Goal: Navigation & Orientation: Find specific page/section

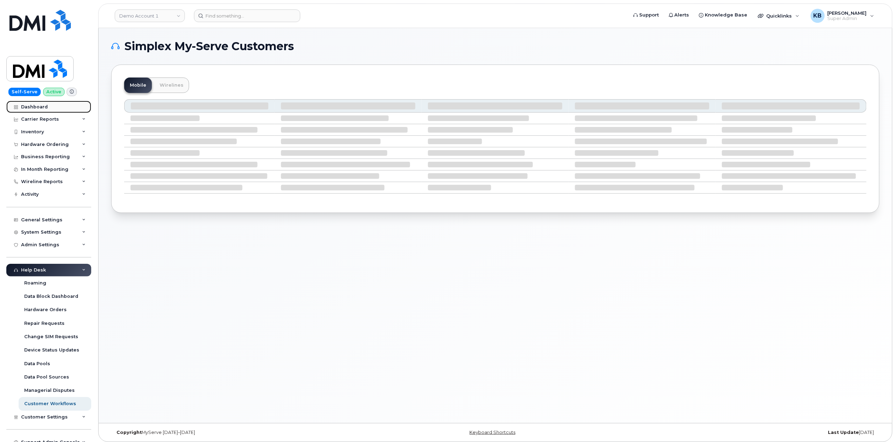
click at [48, 107] on link "Dashboard" at bounding box center [48, 107] width 85 height 13
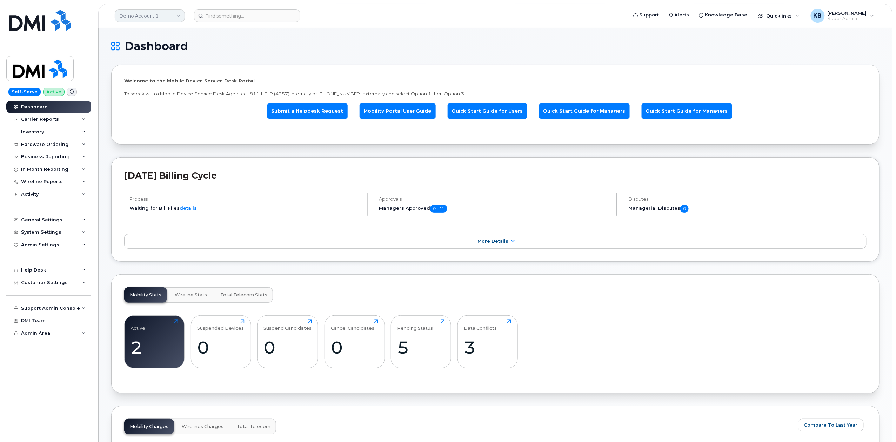
click at [168, 16] on link "Demo Account 1" at bounding box center [150, 15] width 70 height 13
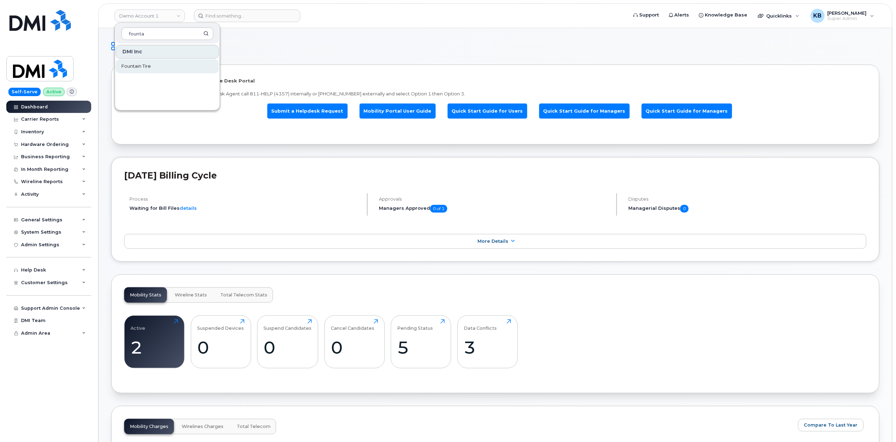
type input "founta"
click at [138, 65] on span "Fountain Tire" at bounding box center [135, 66] width 29 height 7
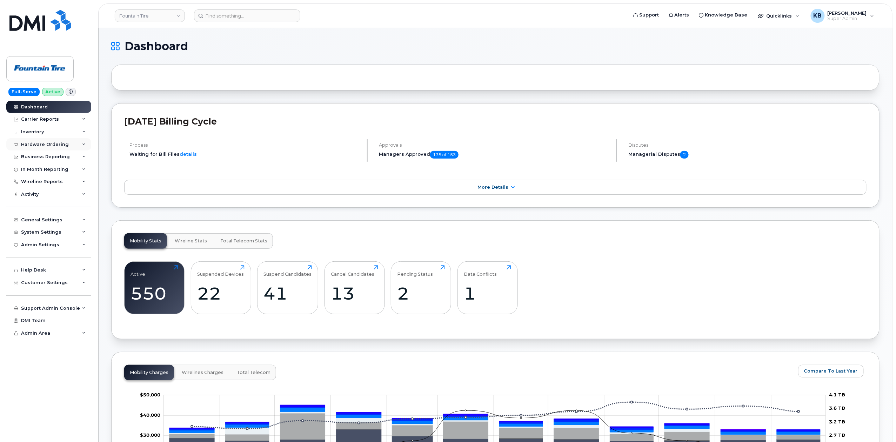
click at [68, 142] on div "Hardware Ordering" at bounding box center [48, 144] width 85 height 13
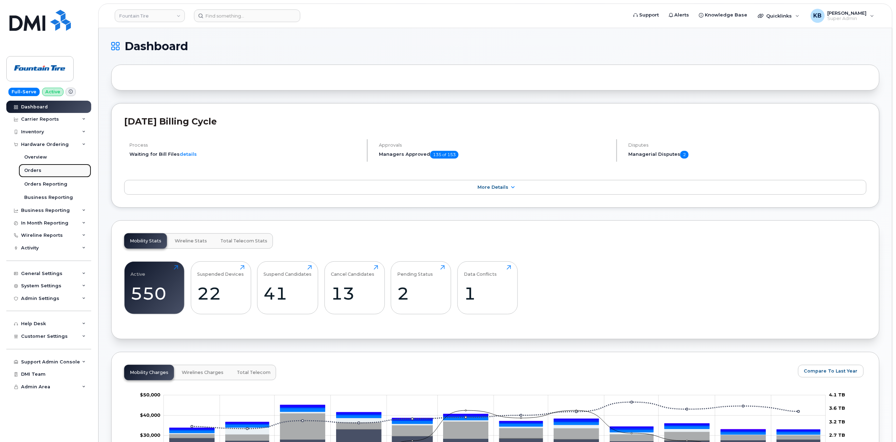
click at [37, 167] on div "Orders" at bounding box center [32, 170] width 17 height 6
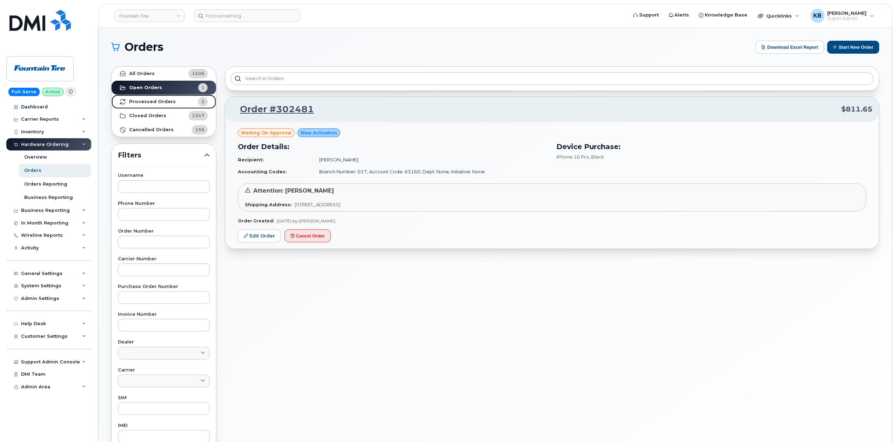
click at [164, 100] on strong "Processed Orders" at bounding box center [152, 102] width 47 height 6
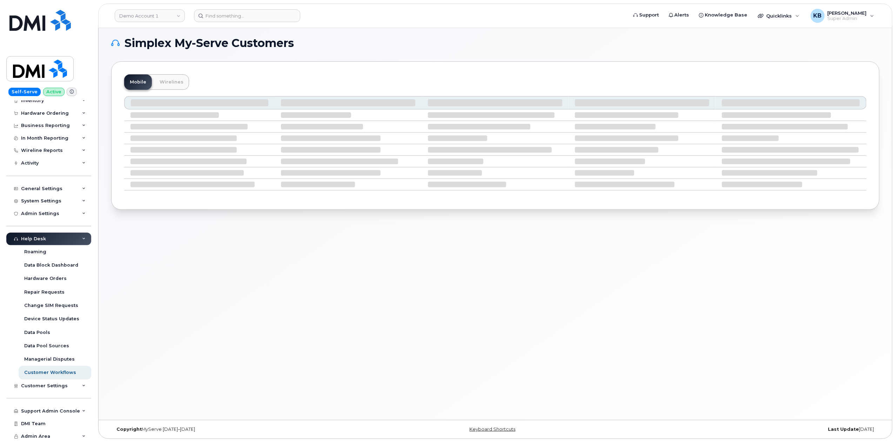
scroll to position [4, 0]
click at [79, 434] on div "Admin Area" at bounding box center [48, 436] width 85 height 13
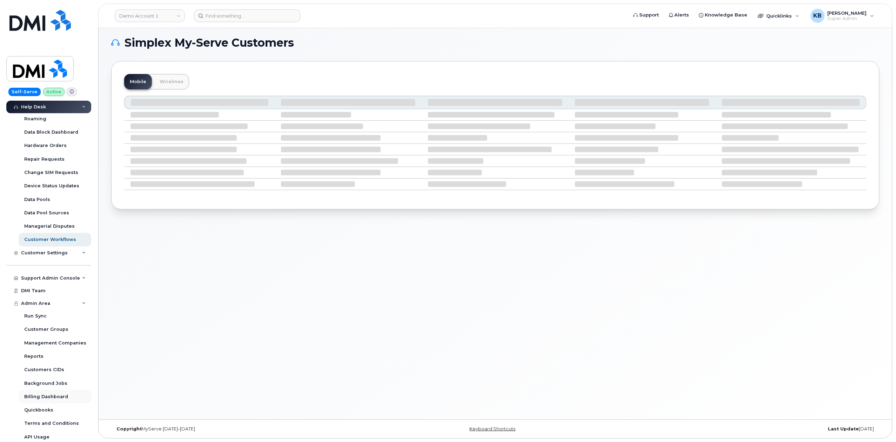
scroll to position [166, 0]
click at [55, 398] on div "Billing Dashboard" at bounding box center [46, 395] width 44 height 6
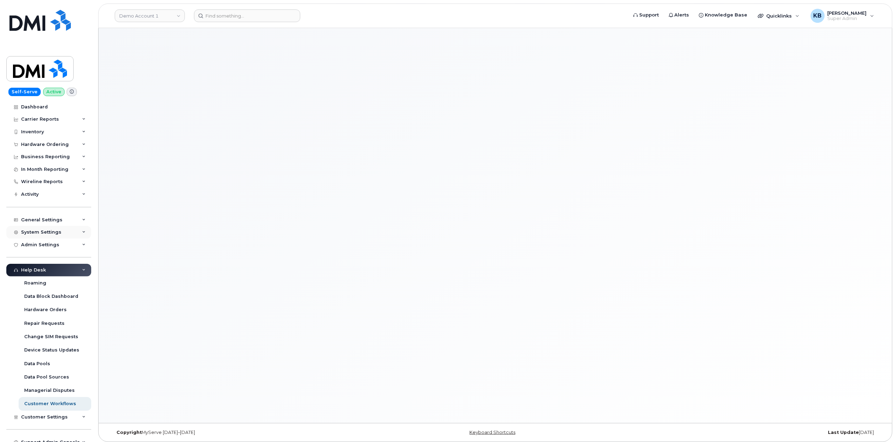
click at [79, 236] on div "System Settings" at bounding box center [48, 232] width 85 height 13
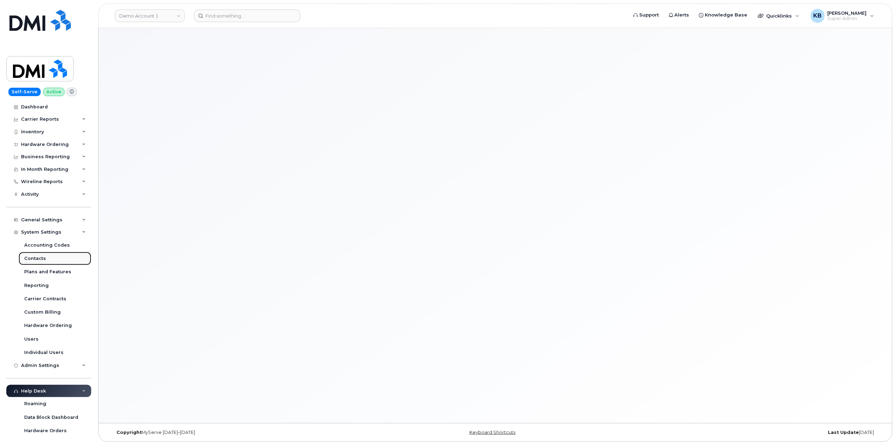
click at [38, 259] on div "Contacts" at bounding box center [35, 259] width 22 height 6
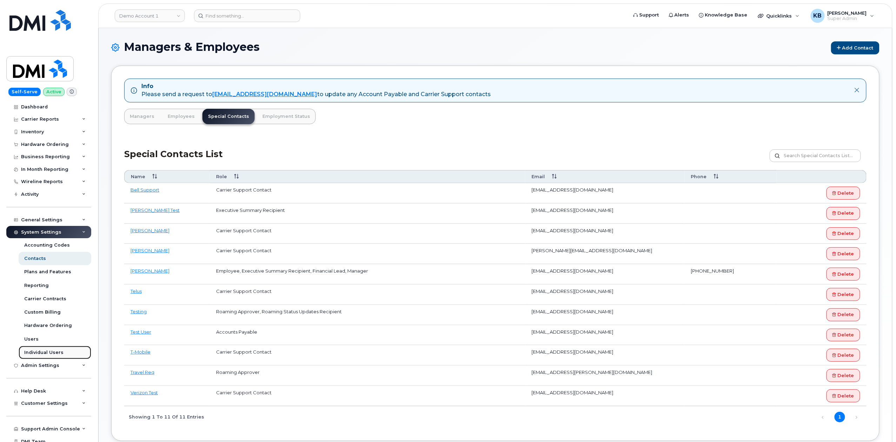
click at [51, 355] on div "Individual Users" at bounding box center [43, 353] width 39 height 6
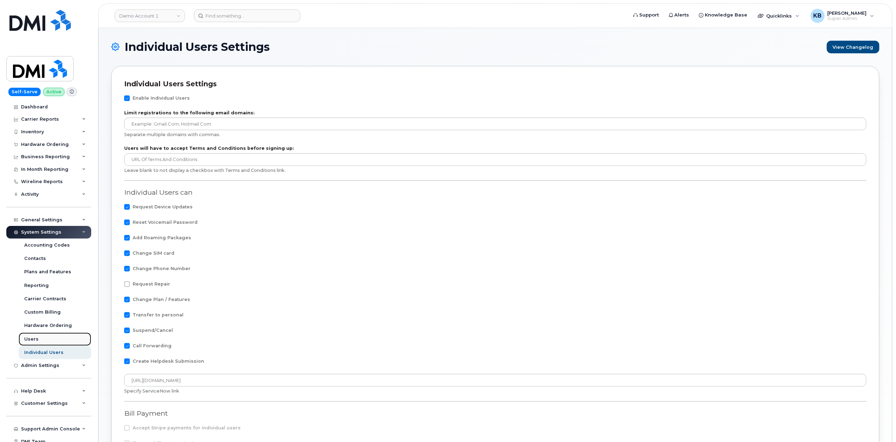
click at [38, 339] on link "Users" at bounding box center [55, 339] width 73 height 13
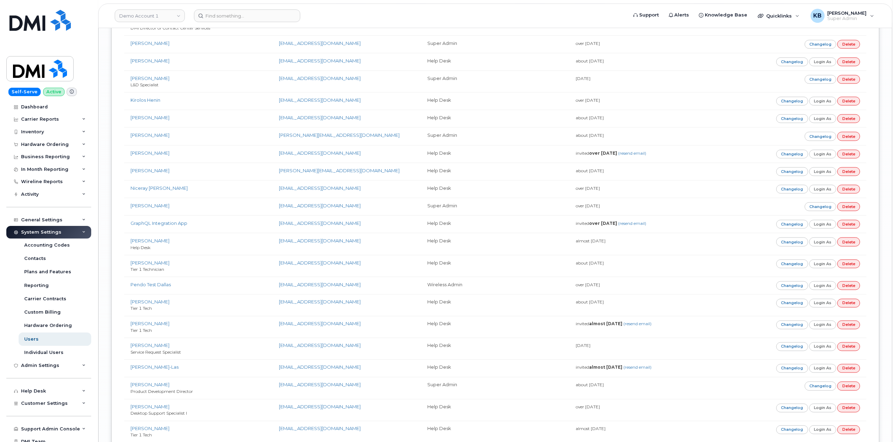
scroll to position [2732, 0]
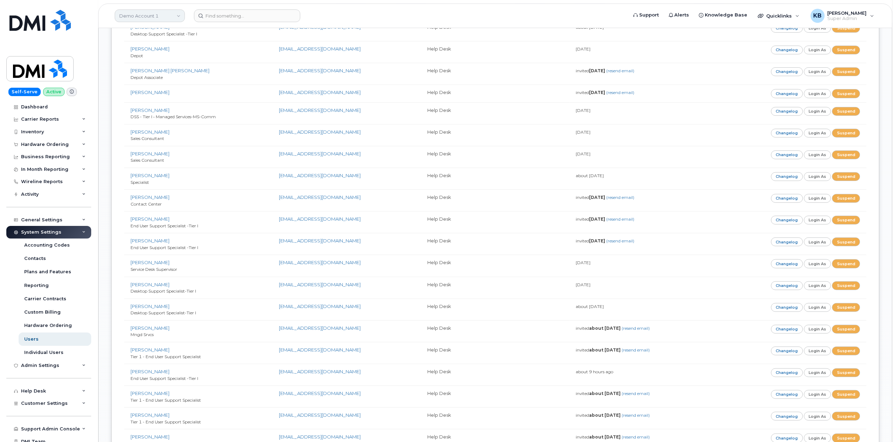
click at [144, 20] on link "Demo Account 1" at bounding box center [150, 15] width 70 height 13
type input "fount"
click at [132, 63] on span "Fountain Tire" at bounding box center [135, 66] width 29 height 7
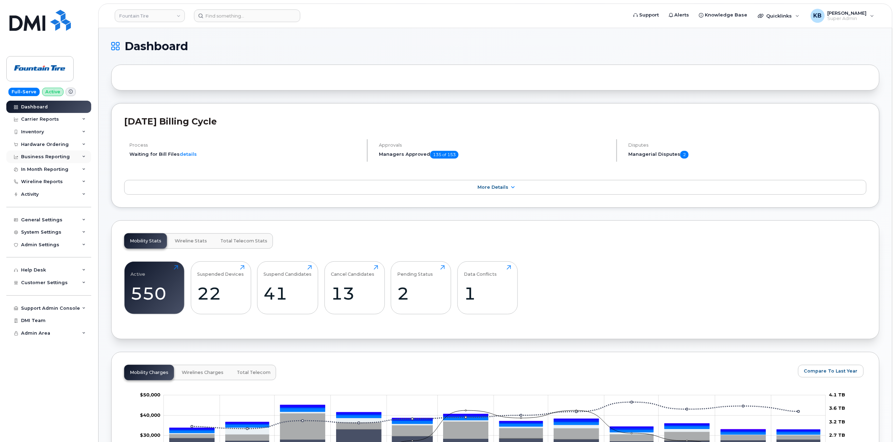
click at [85, 154] on div "Business Reporting" at bounding box center [48, 157] width 85 height 13
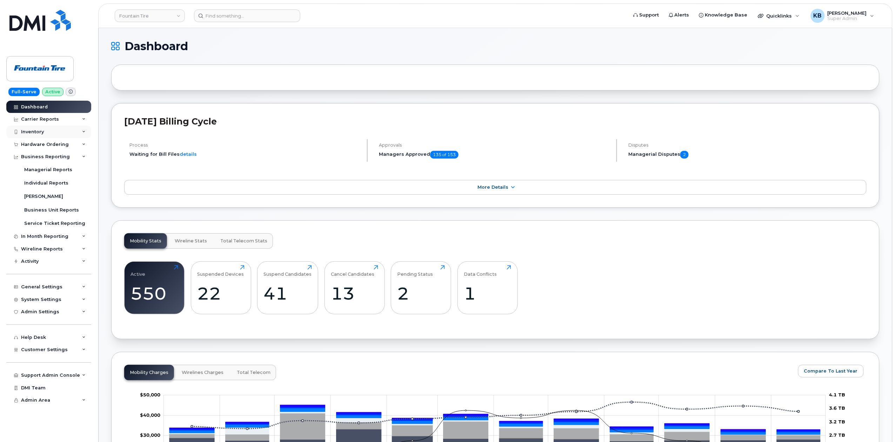
click at [82, 134] on div "Inventory" at bounding box center [48, 132] width 85 height 13
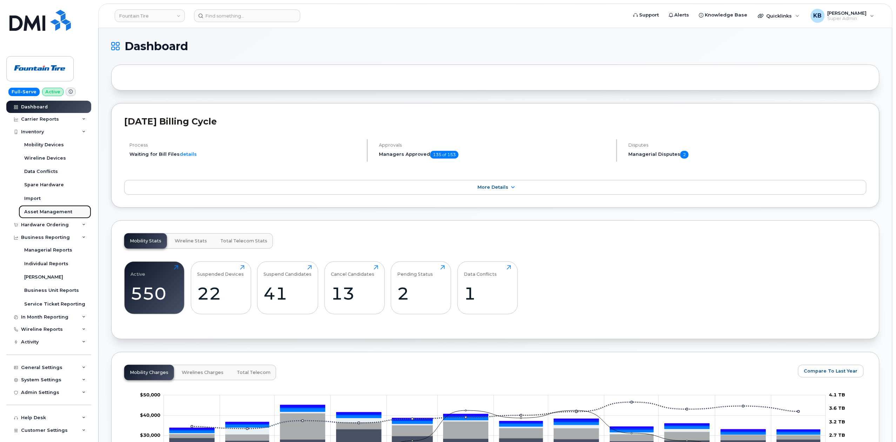
click at [50, 210] on div "Asset Management" at bounding box center [48, 212] width 48 height 6
